Goal: Task Accomplishment & Management: Use online tool/utility

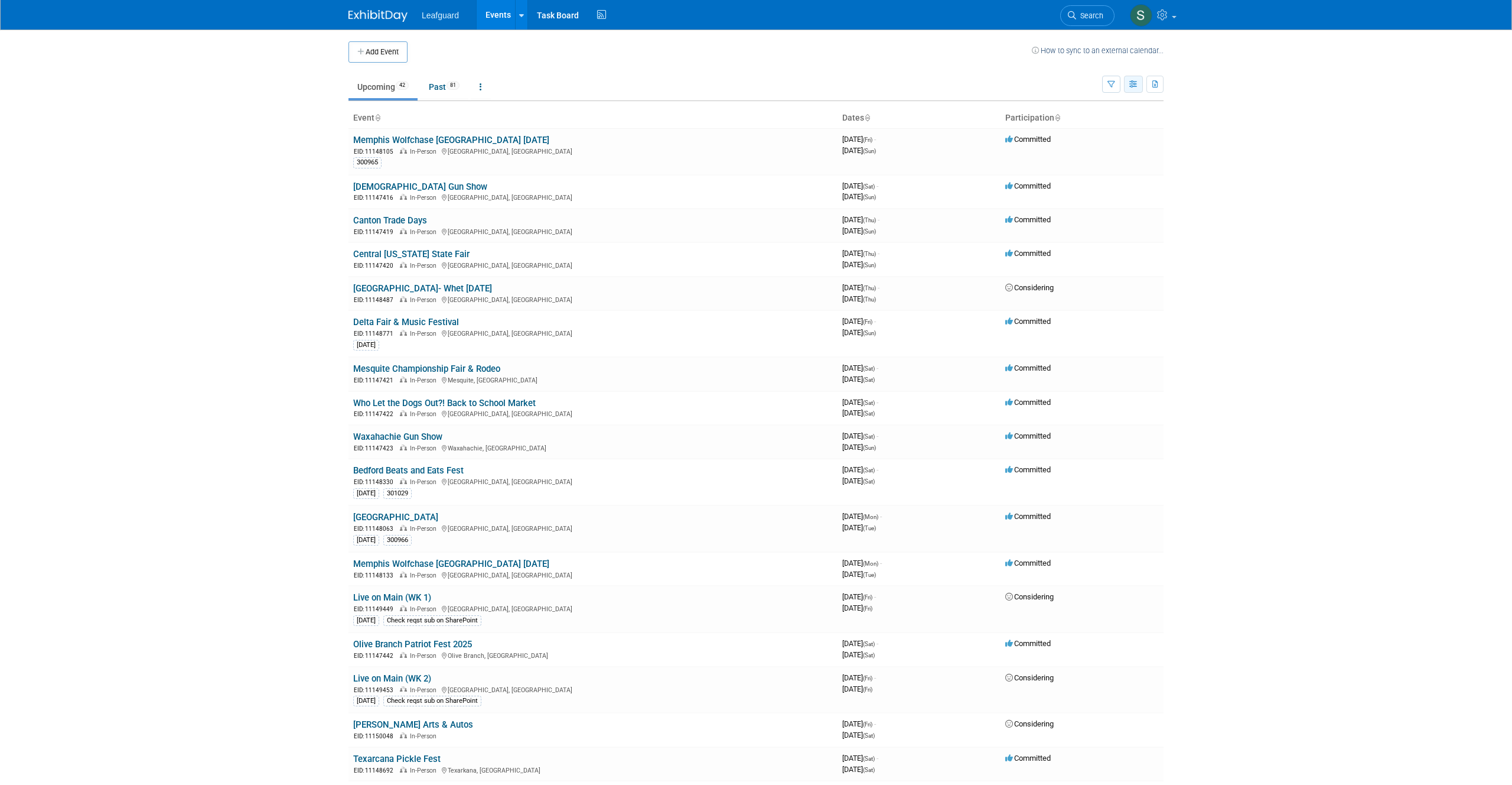
click at [1131, 78] on button "button" at bounding box center [1133, 84] width 19 height 17
click at [1112, 87] on icon "button" at bounding box center [1111, 85] width 8 height 8
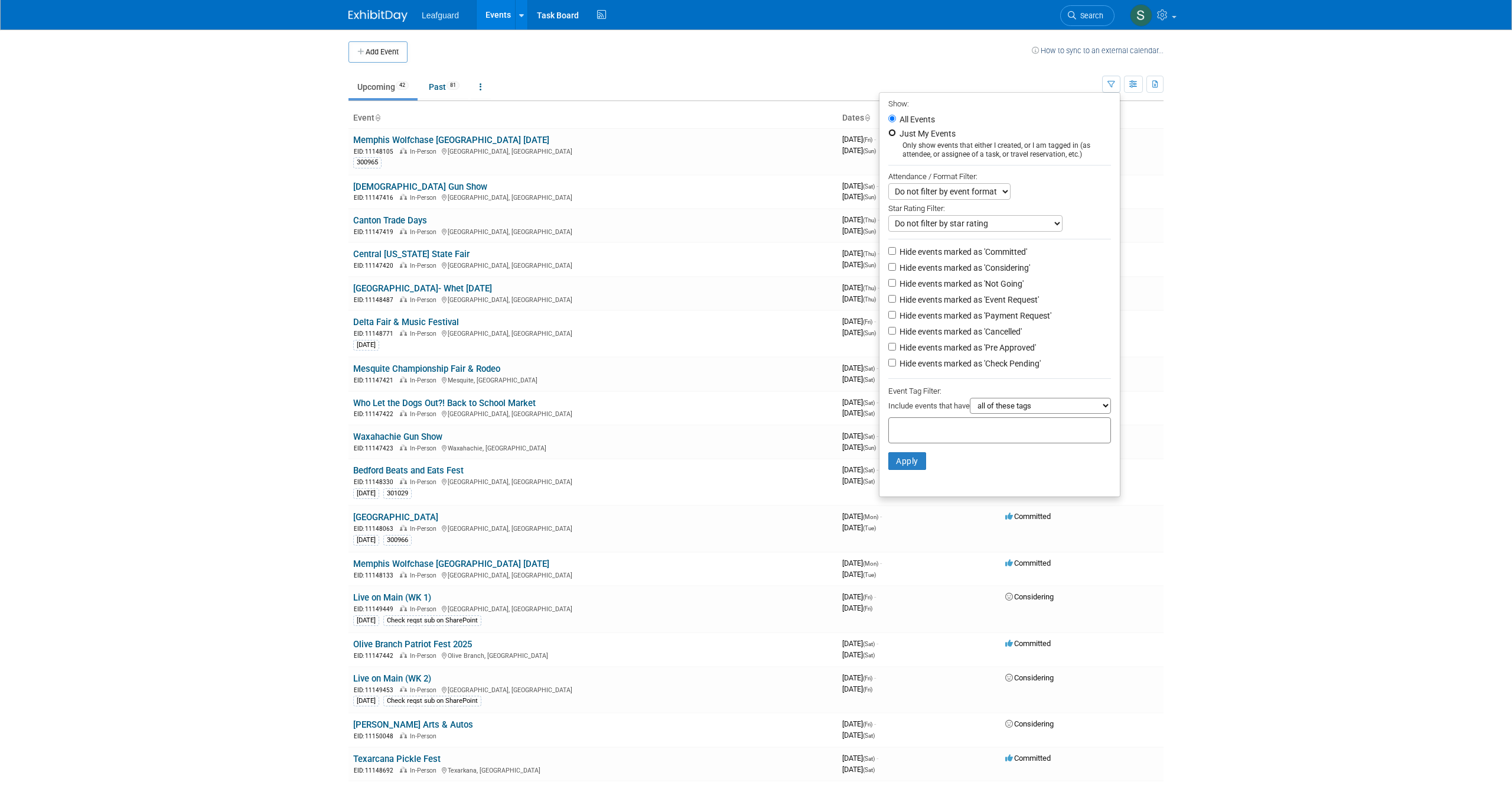
click at [888, 132] on input "Just My Events" at bounding box center [892, 133] width 8 height 8
radio input "true"
click at [897, 455] on button "Apply" at bounding box center [907, 461] width 38 height 18
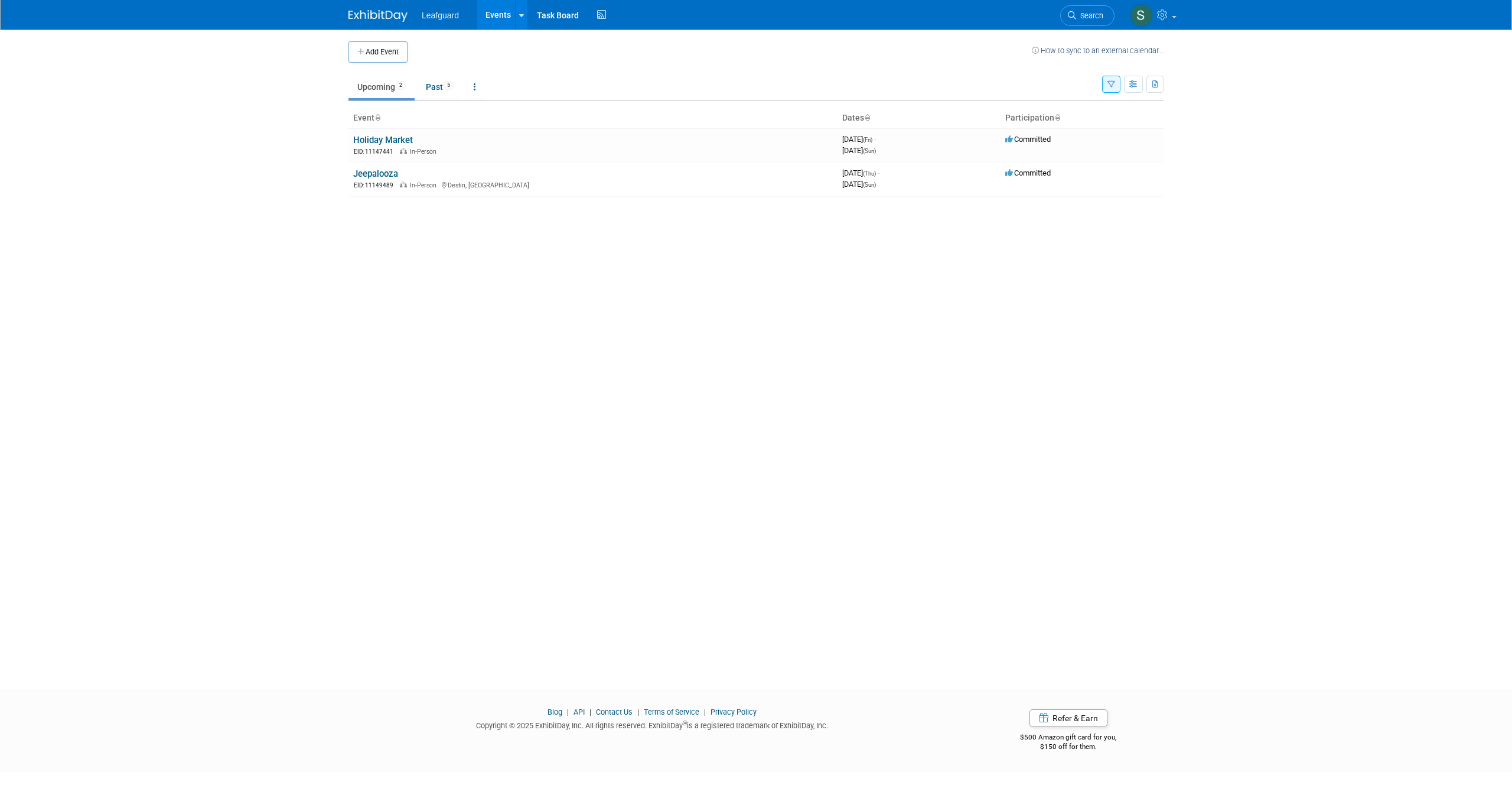
click at [1105, 81] on button "button" at bounding box center [1111, 84] width 18 height 17
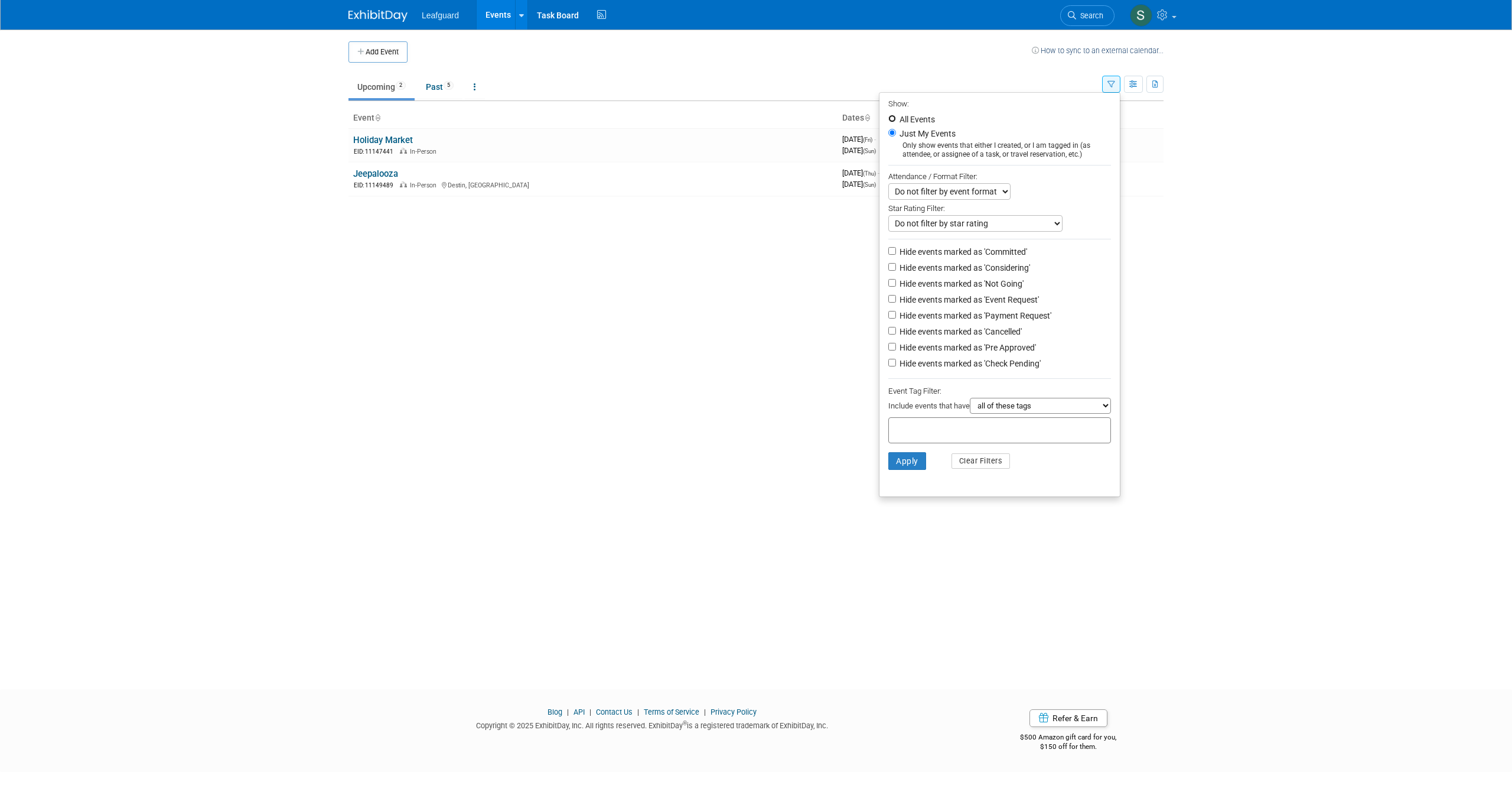
click at [888, 115] on input "All Events" at bounding box center [892, 119] width 8 height 8
radio input "true"
click at [1282, 291] on body "Leafguard Events Add Event Bulk Upload Events Shareable Event Boards Recently V…" at bounding box center [756, 392] width 1512 height 785
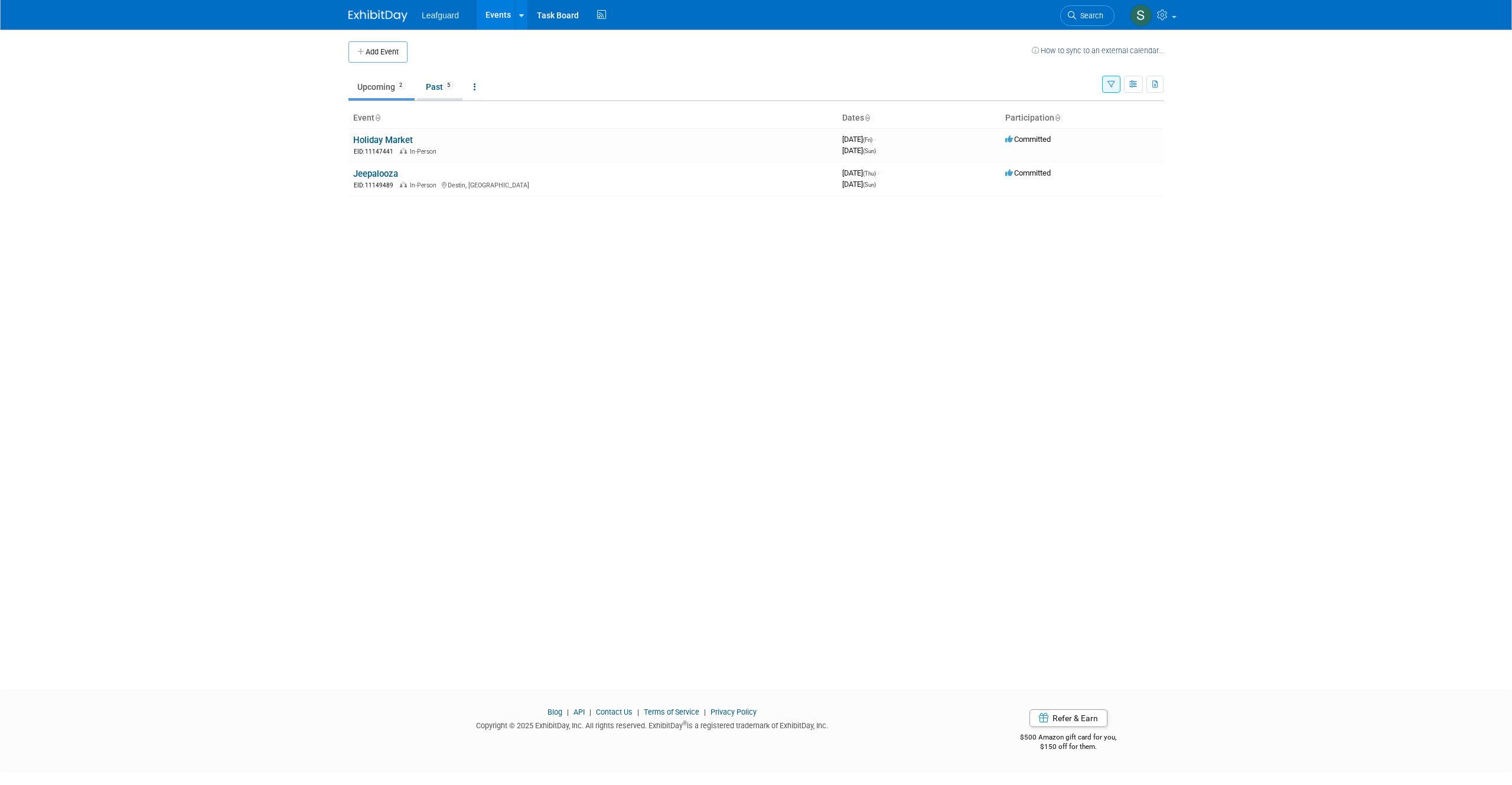
click at [434, 88] on link "Past 5" at bounding box center [440, 87] width 45 height 23
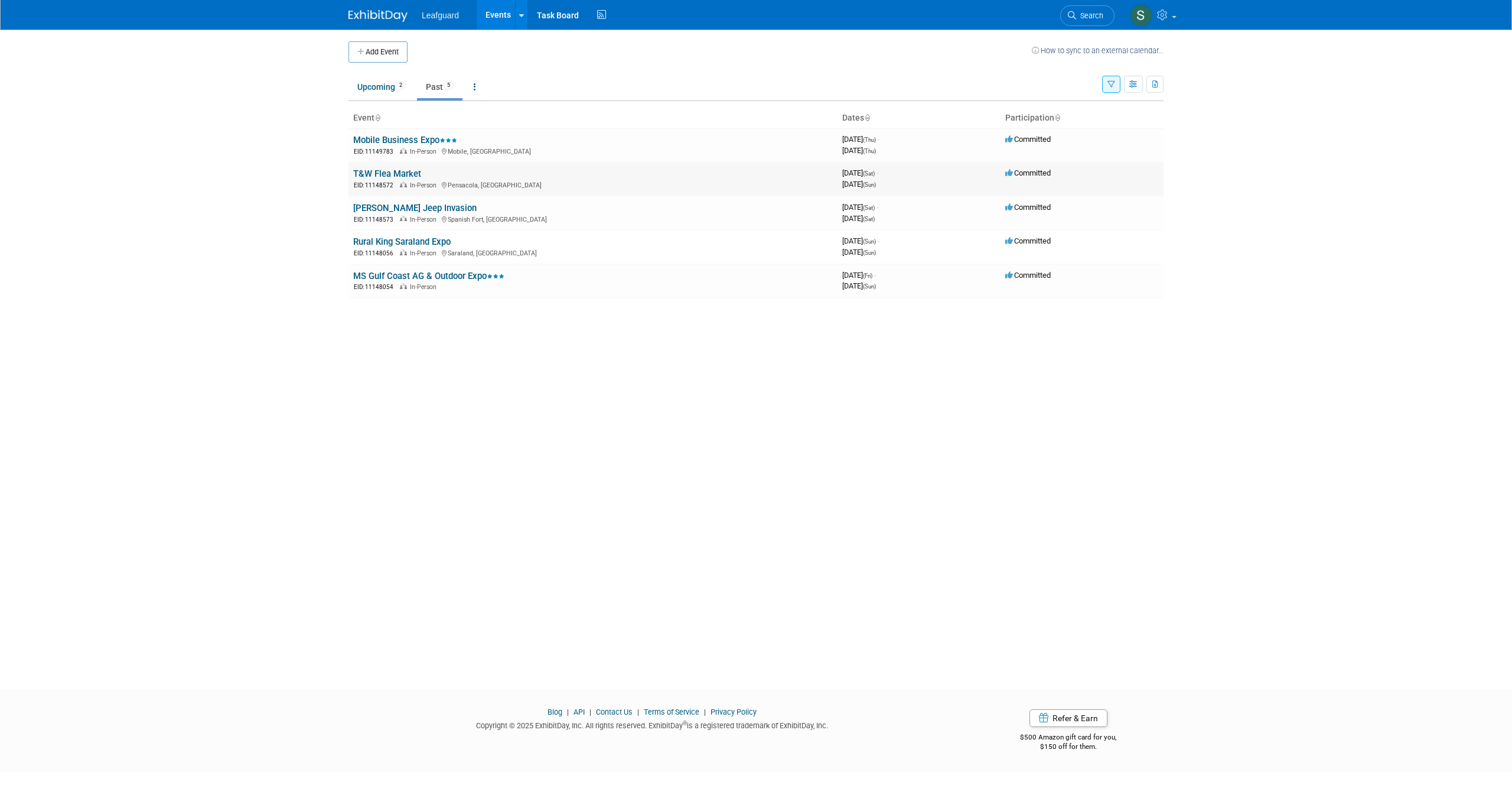
click at [398, 172] on link "T&W Flea Market" at bounding box center [387, 174] width 68 height 10
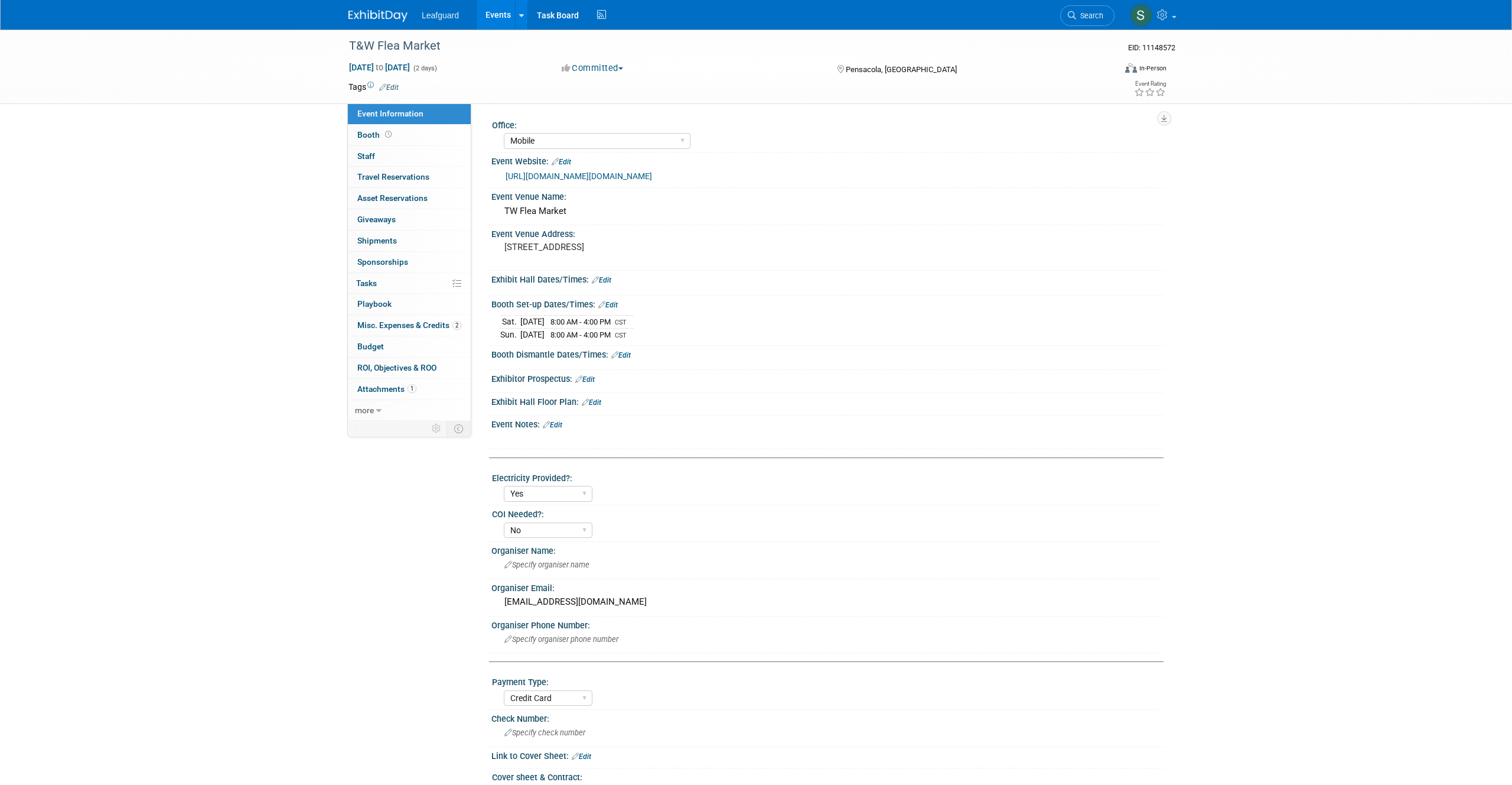
select select "Mobile"
select select "Yes"
select select "No"
select select "Credit Card"
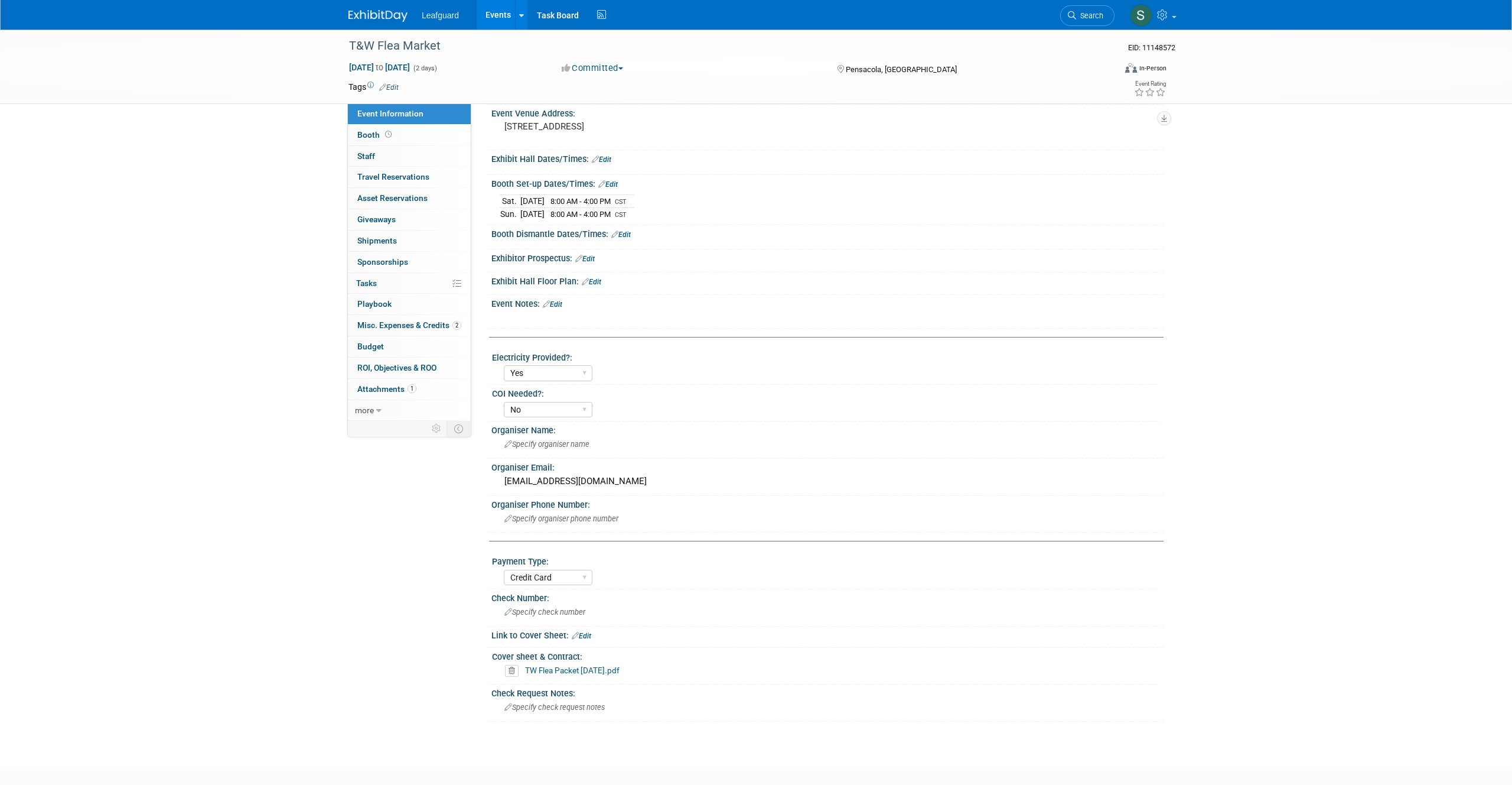
scroll to position [185, 0]
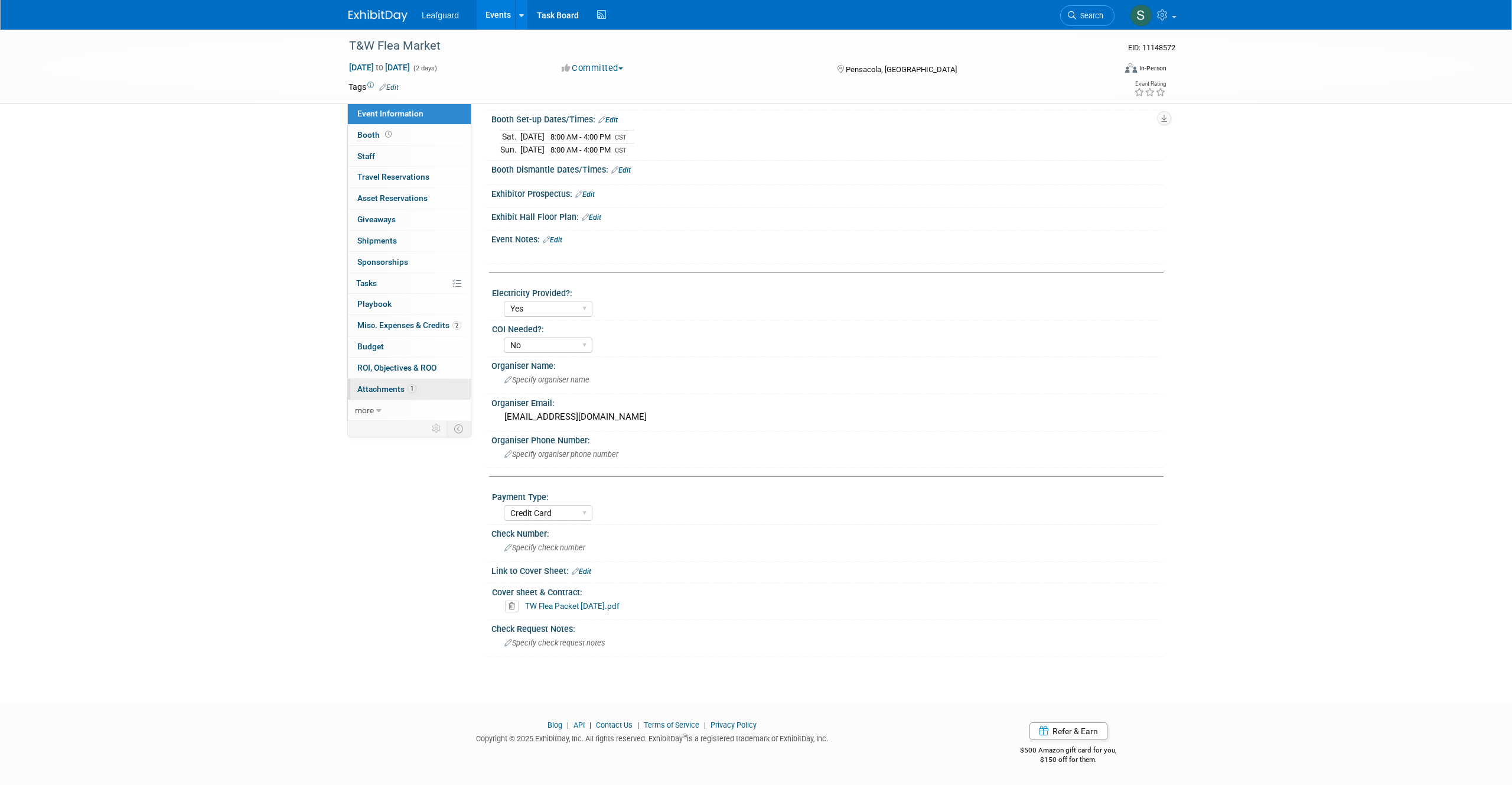
click at [394, 388] on span "Attachments 1" at bounding box center [386, 389] width 59 height 10
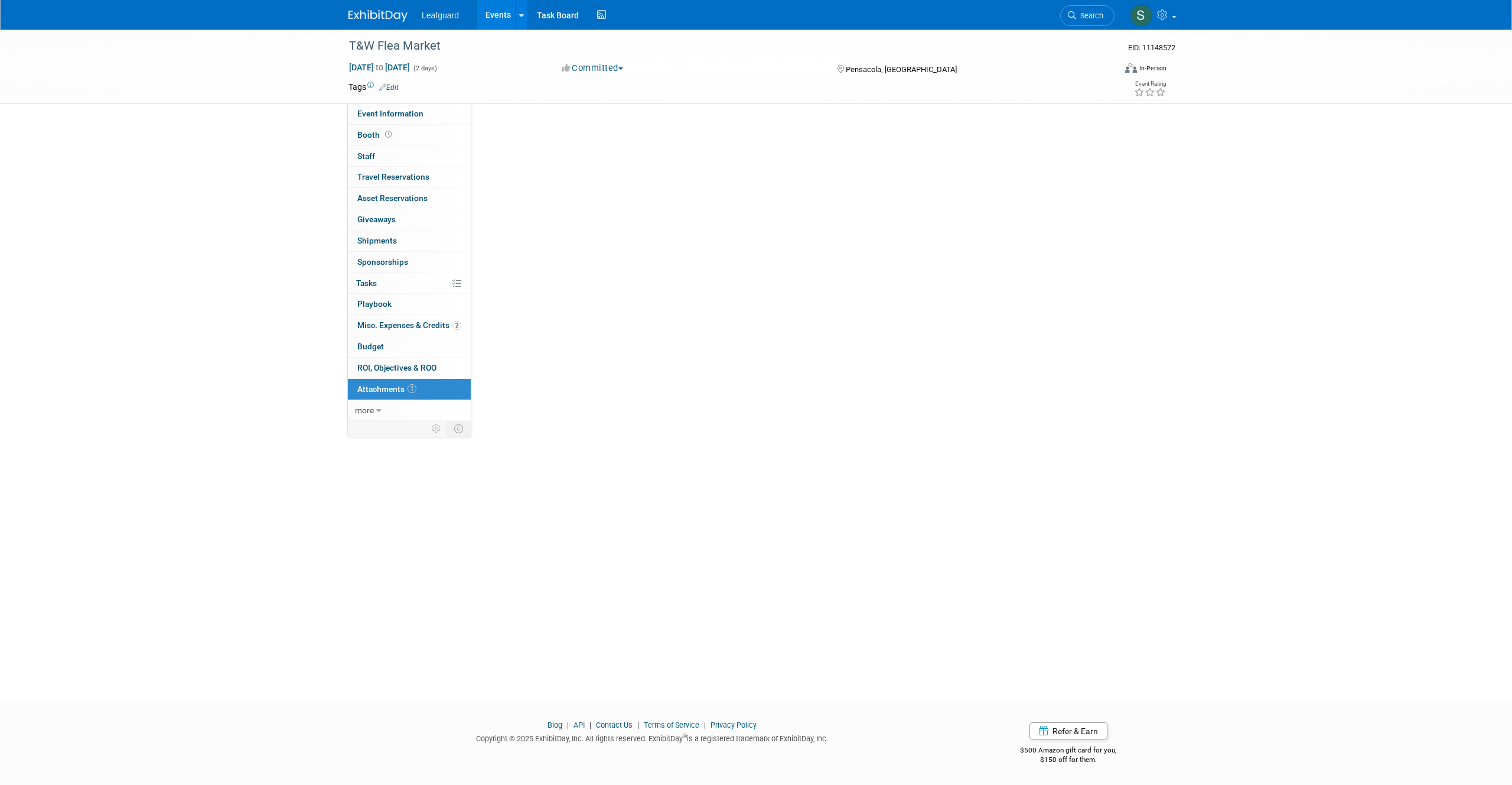
scroll to position [0, 0]
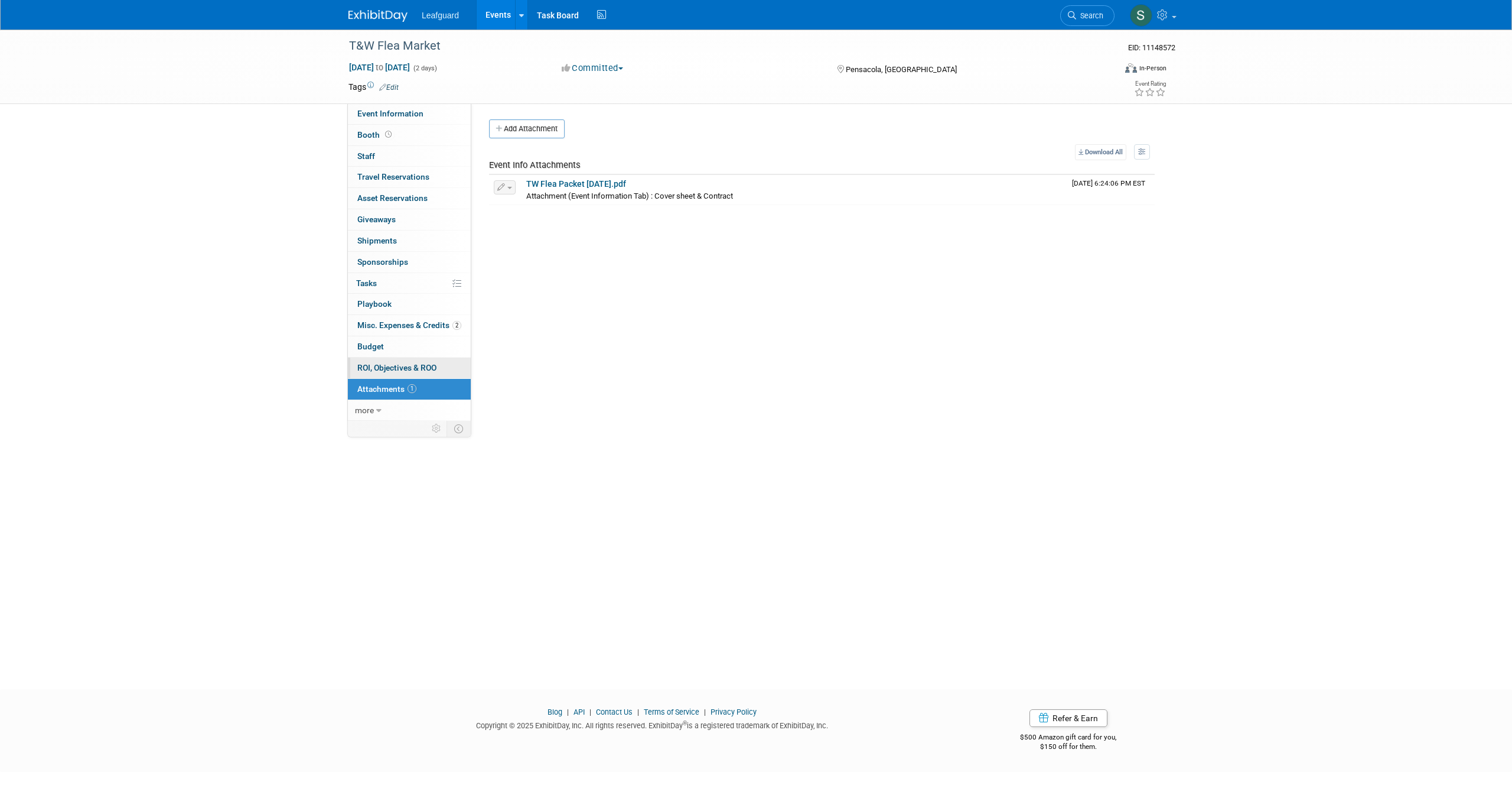
click at [396, 365] on span "ROI, Objectives & ROO 0" at bounding box center [397, 367] width 79 height 10
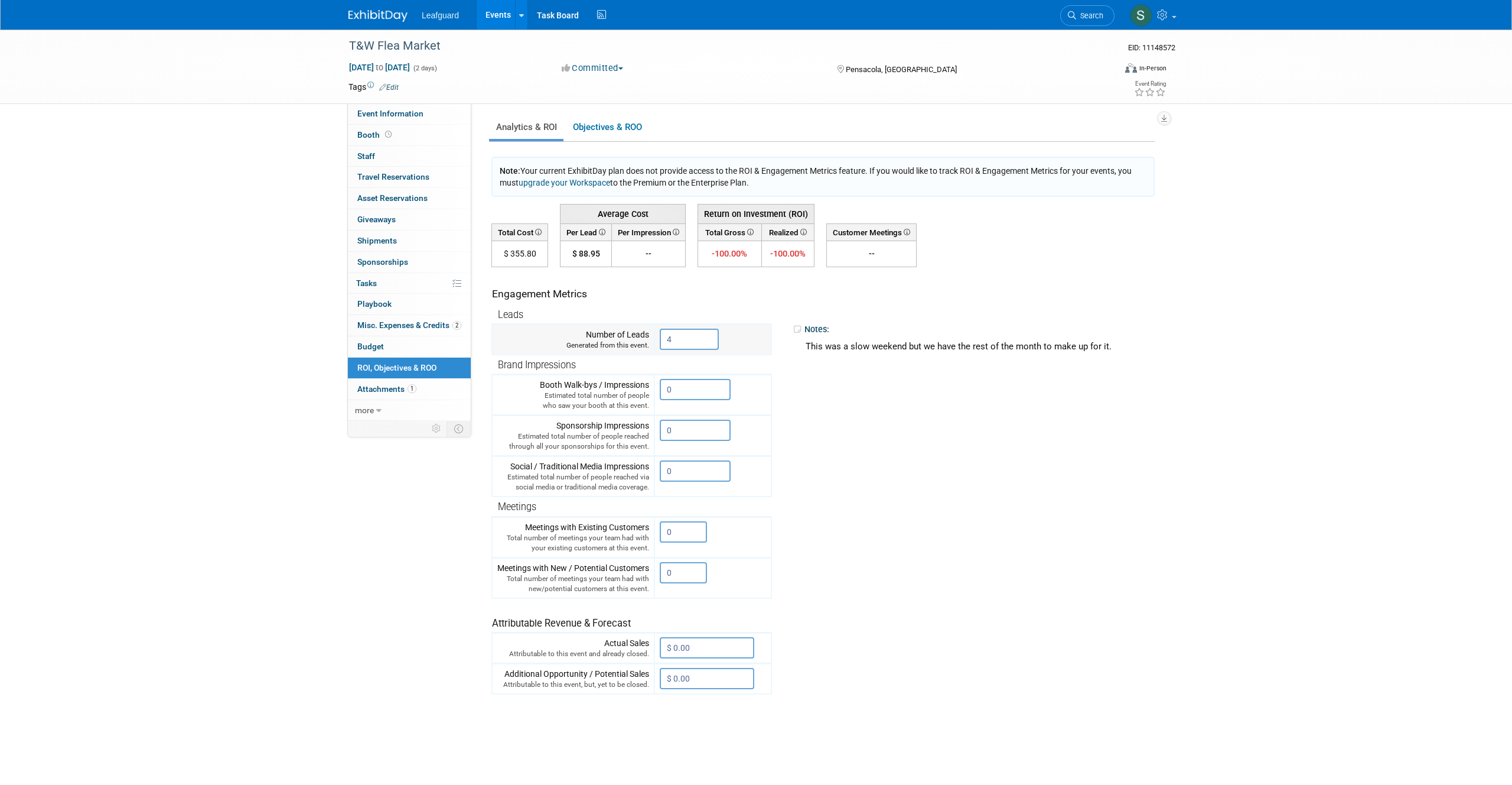
drag, startPoint x: 692, startPoint y: 341, endPoint x: 633, endPoint y: 341, distance: 59.0
click at [633, 341] on tr "Number of Leads Generated from this event. 4" at bounding box center [632, 339] width 279 height 30
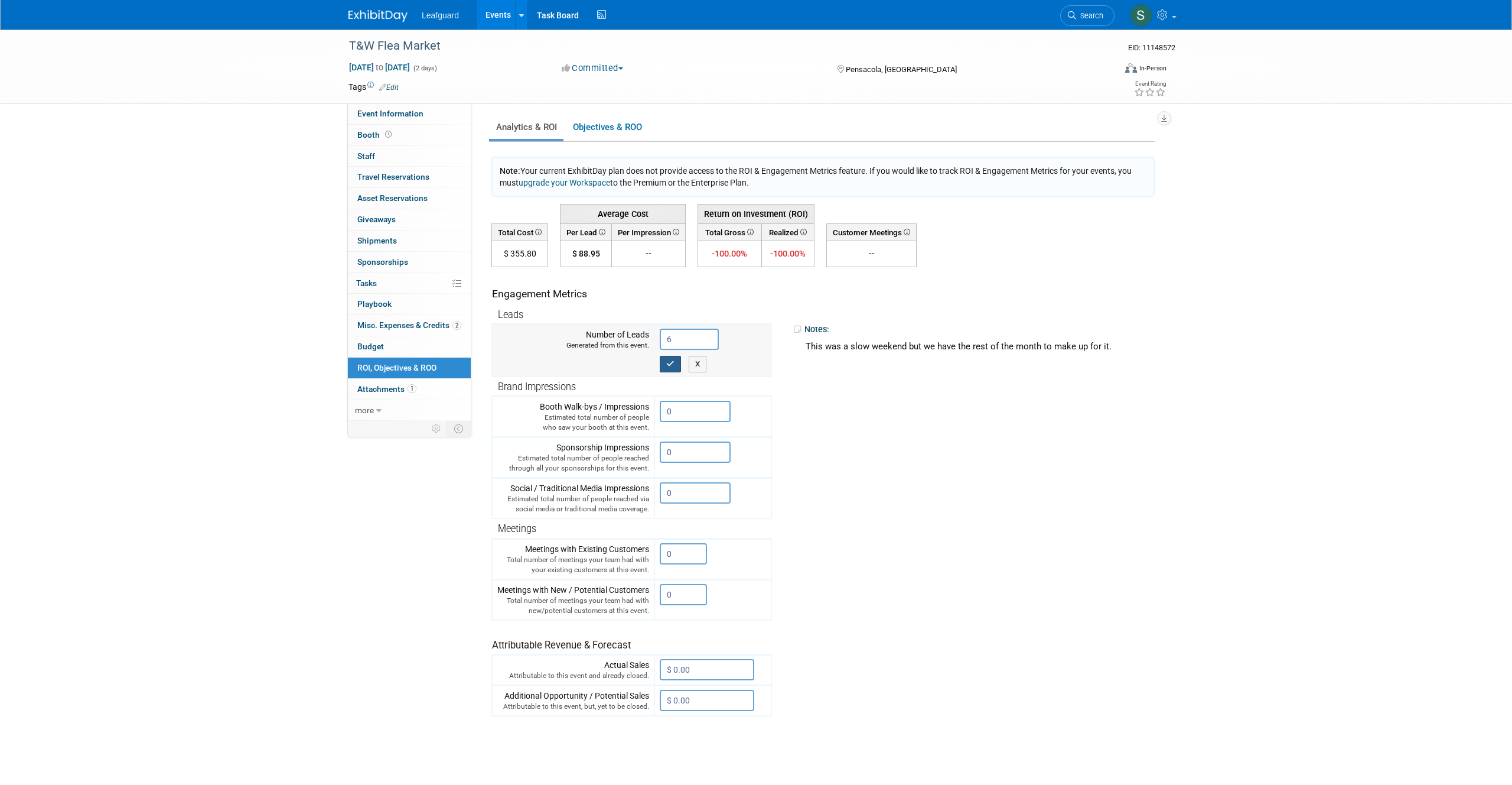
click at [667, 362] on icon "button" at bounding box center [670, 364] width 8 height 8
type input "4"
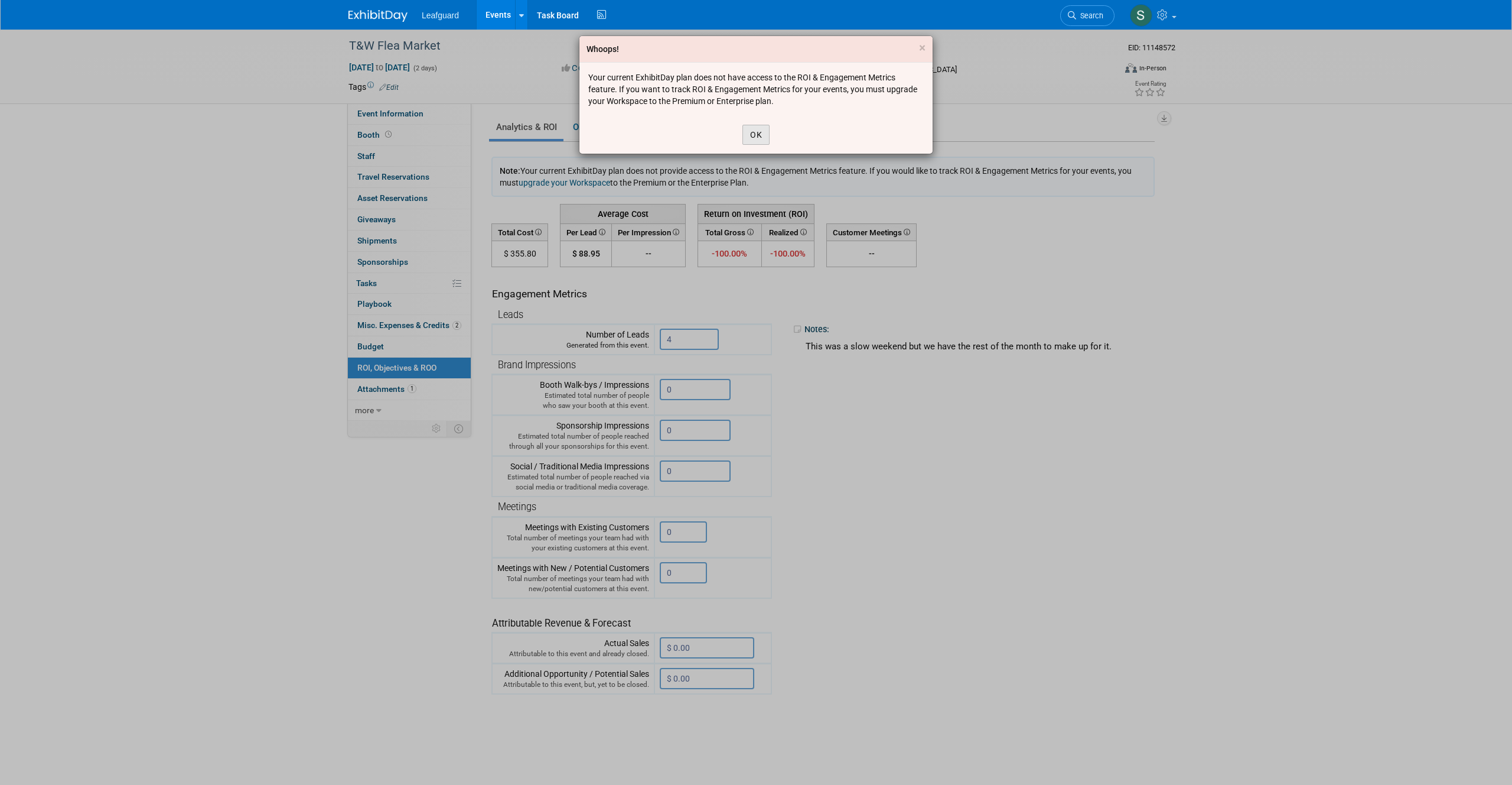
click at [761, 129] on button "OK" at bounding box center [756, 134] width 27 height 20
